Goal: Information Seeking & Learning: Understand process/instructions

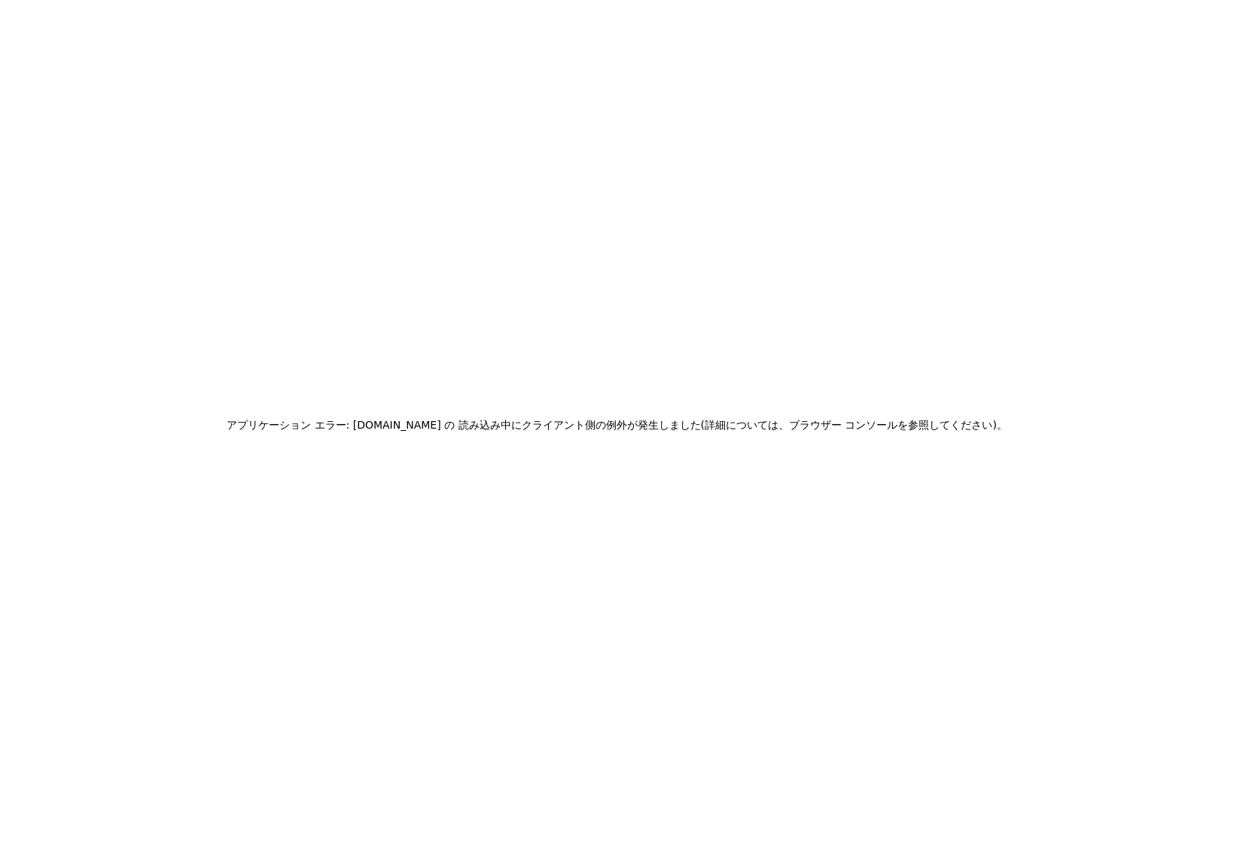
click at [735, 417] on h2 "アプリケーション エラー: [DOMAIN_NAME] の 読み込み中に クライアント側の例外が発生しました (詳細については、ブラウザー コンソールを参照し…" at bounding box center [617, 424] width 781 height 21
click at [715, 435] on div "アプリケーション エラー: [DOMAIN_NAME] の 読み込み中に クライアント側の例外が発生しました (詳細については、ブラウザー コンソールを参照し…" at bounding box center [617, 425] width 781 height 36
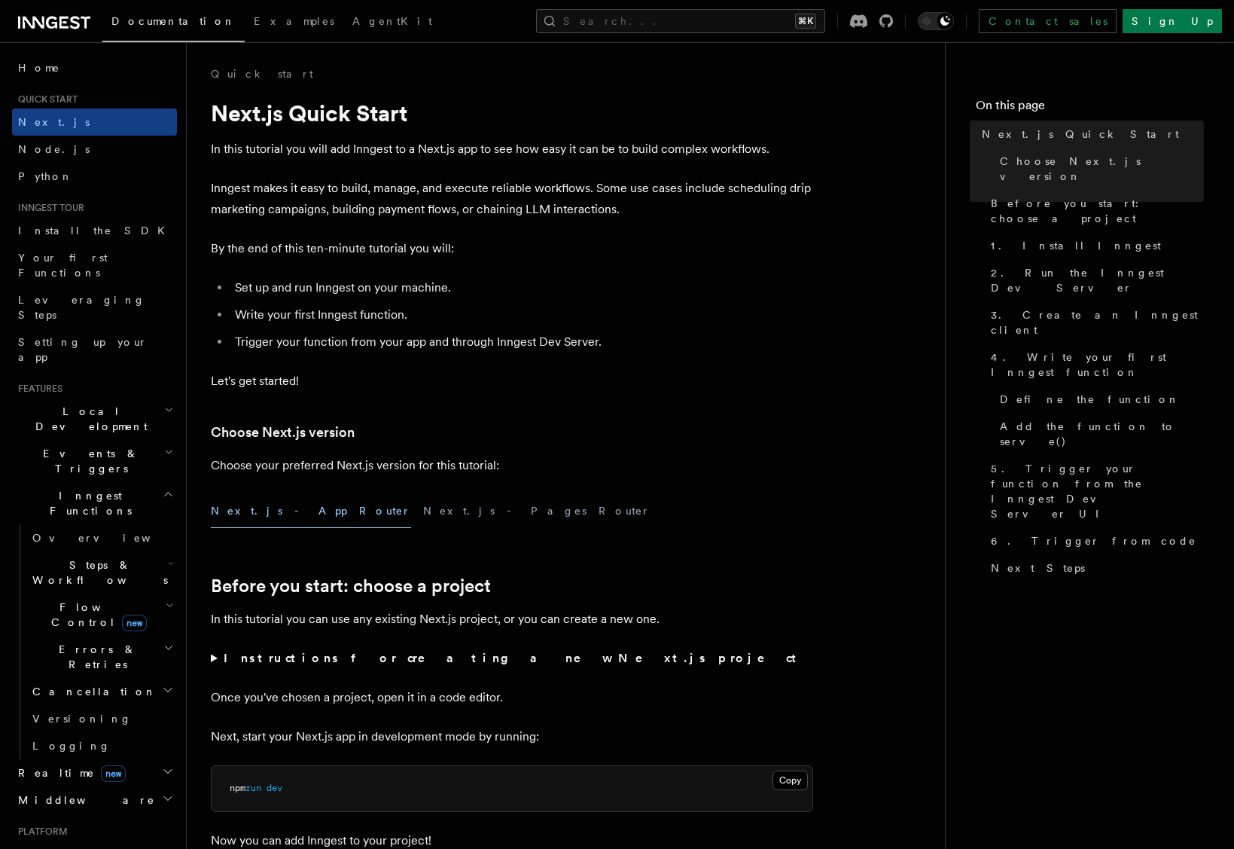
click at [49, 18] on icon at bounding box center [51, 23] width 11 height 12
